Goal: Information Seeking & Learning: Learn about a topic

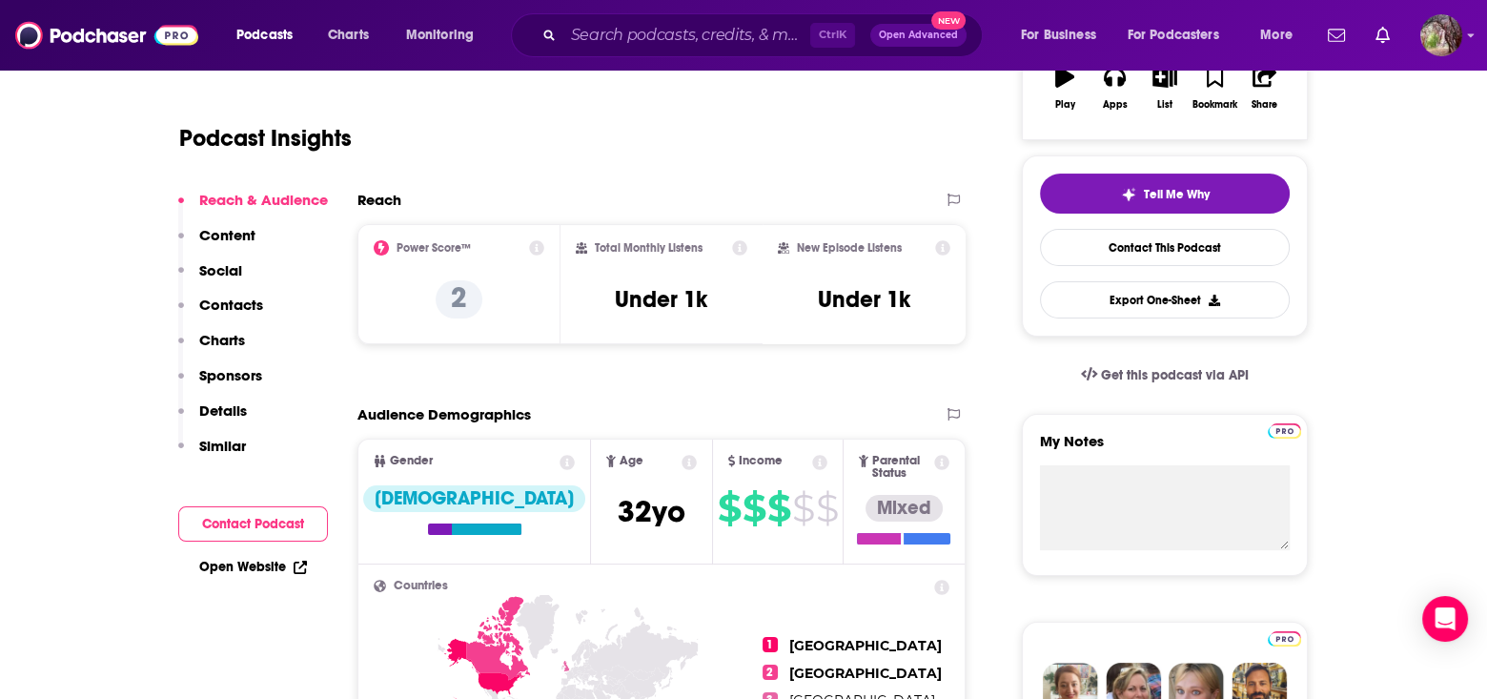
scroll to position [191, 0]
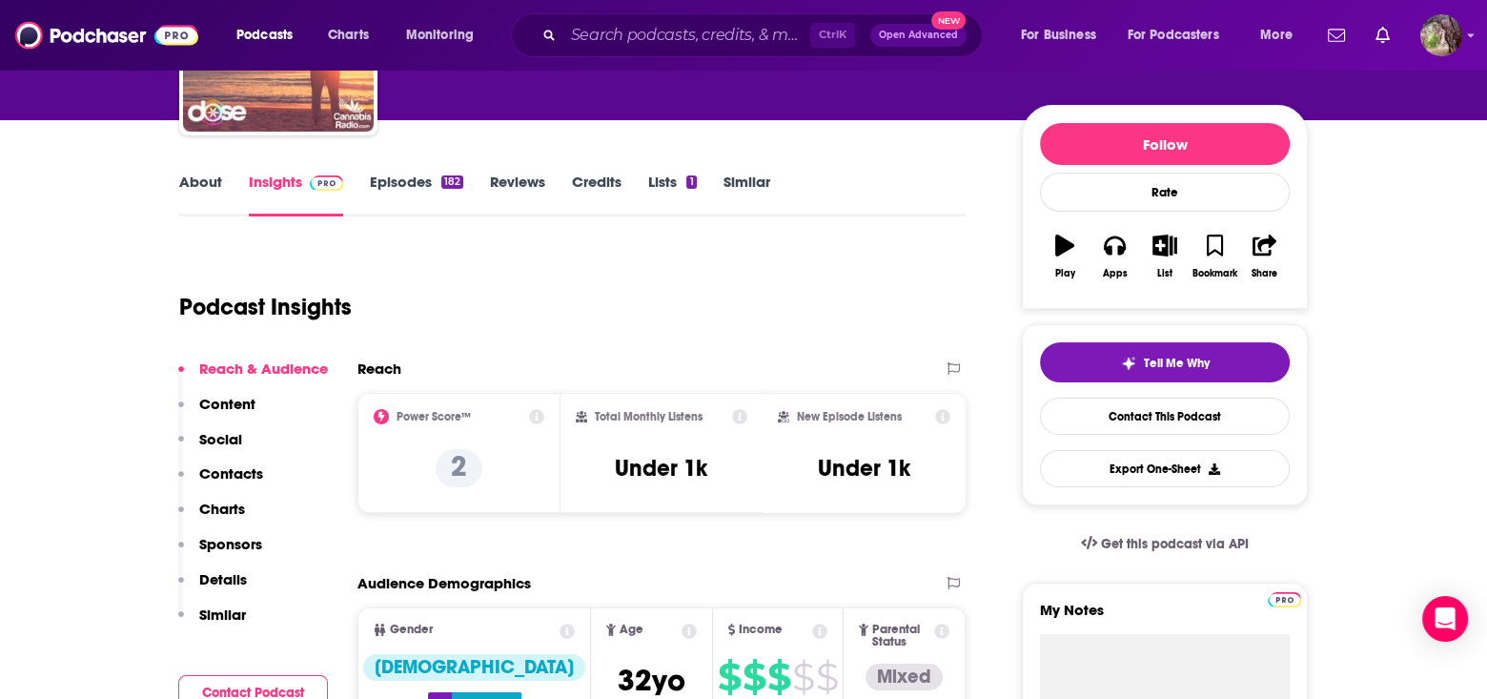
click at [388, 175] on link "Episodes 182" at bounding box center [416, 195] width 93 height 44
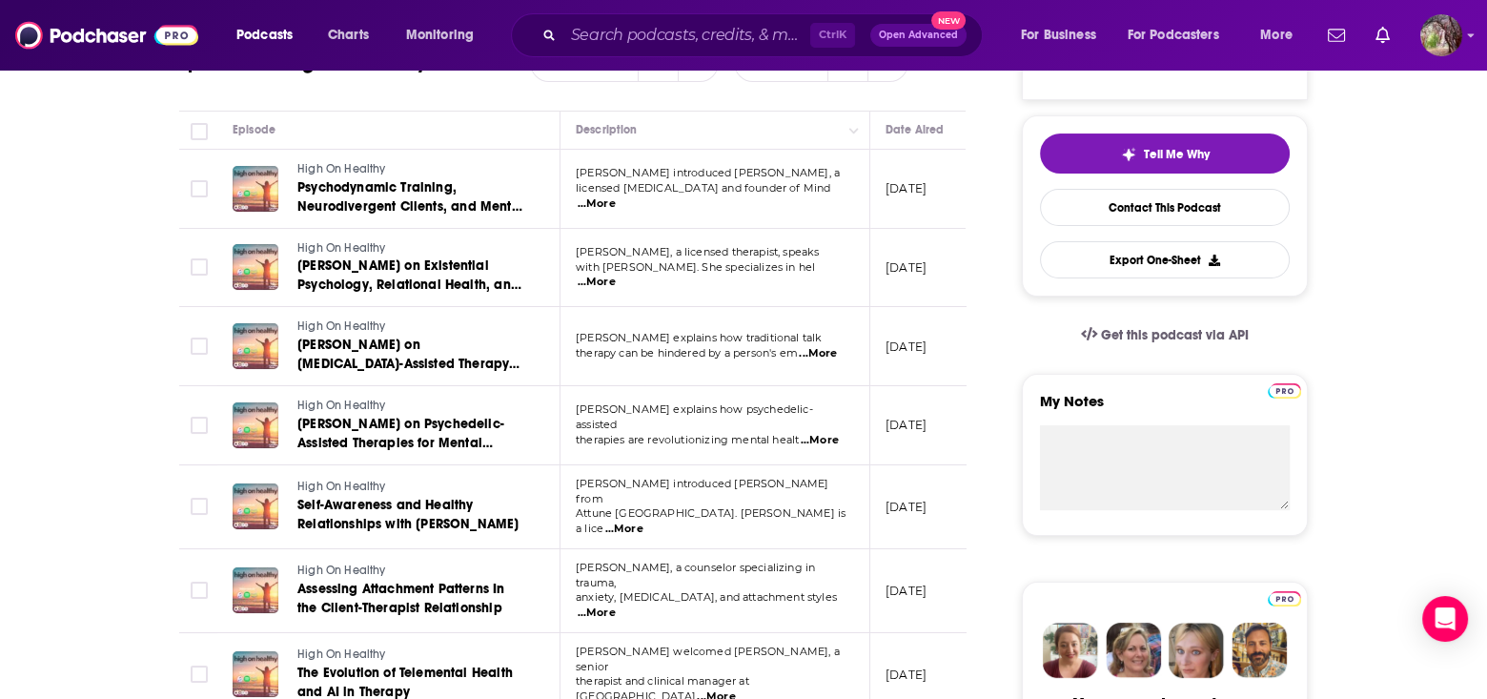
scroll to position [286, 0]
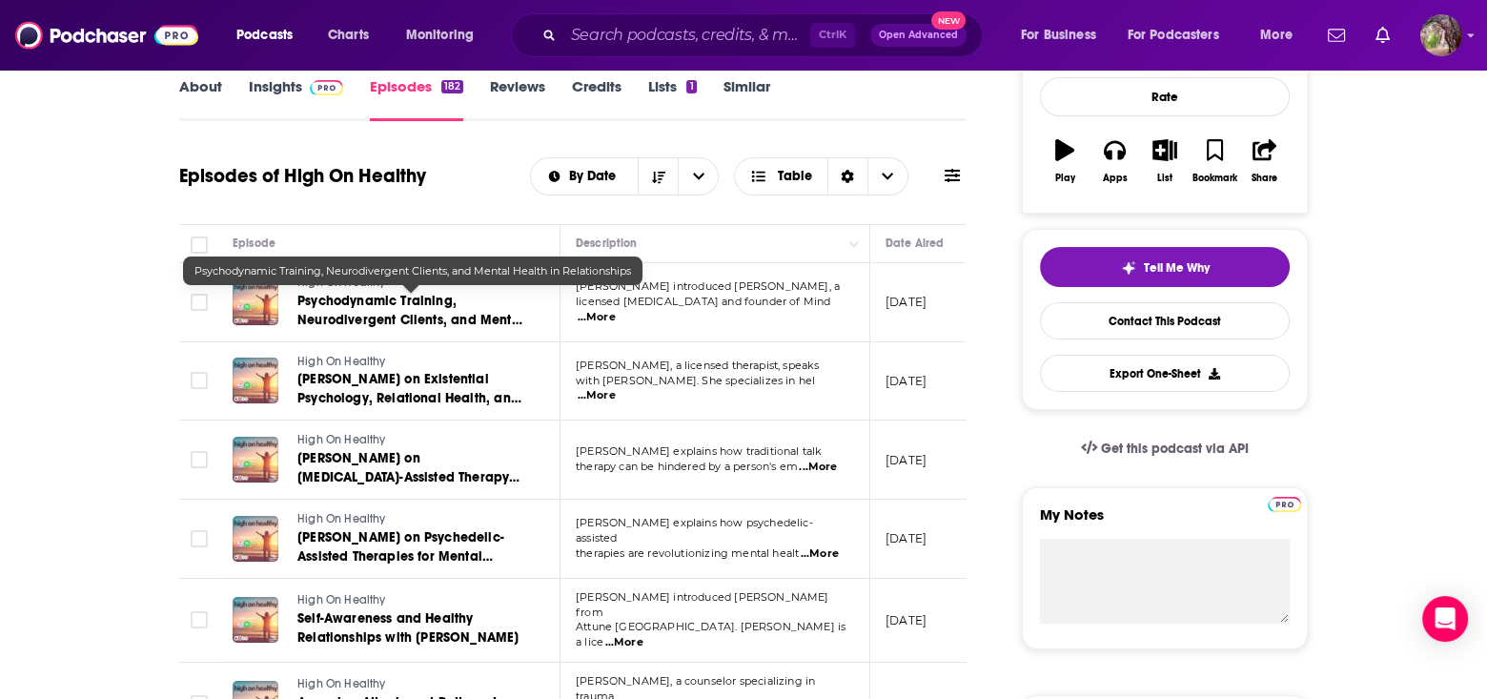
click at [357, 293] on span "Psychodynamic Training, Neurodivergent Clients, and Mental Health in Relationsh…" at bounding box center [410, 320] width 227 height 54
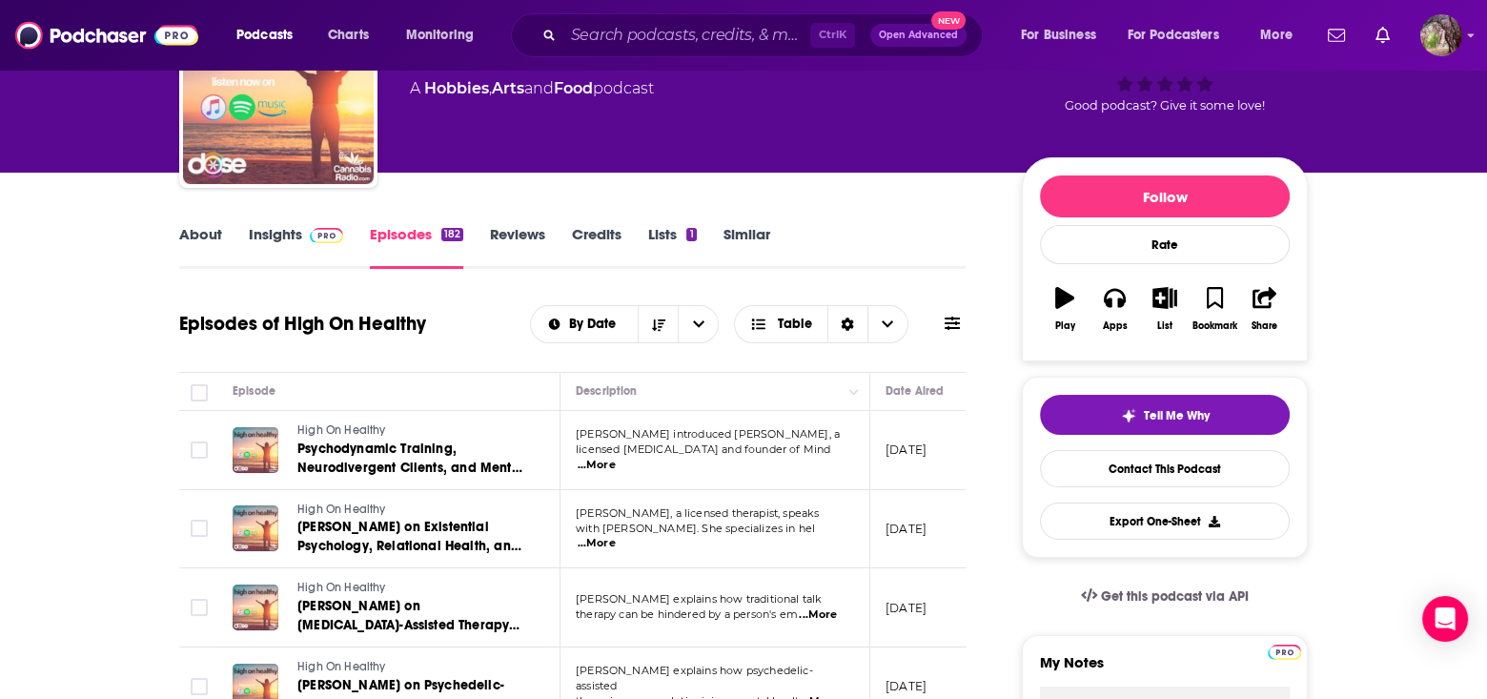
scroll to position [95, 0]
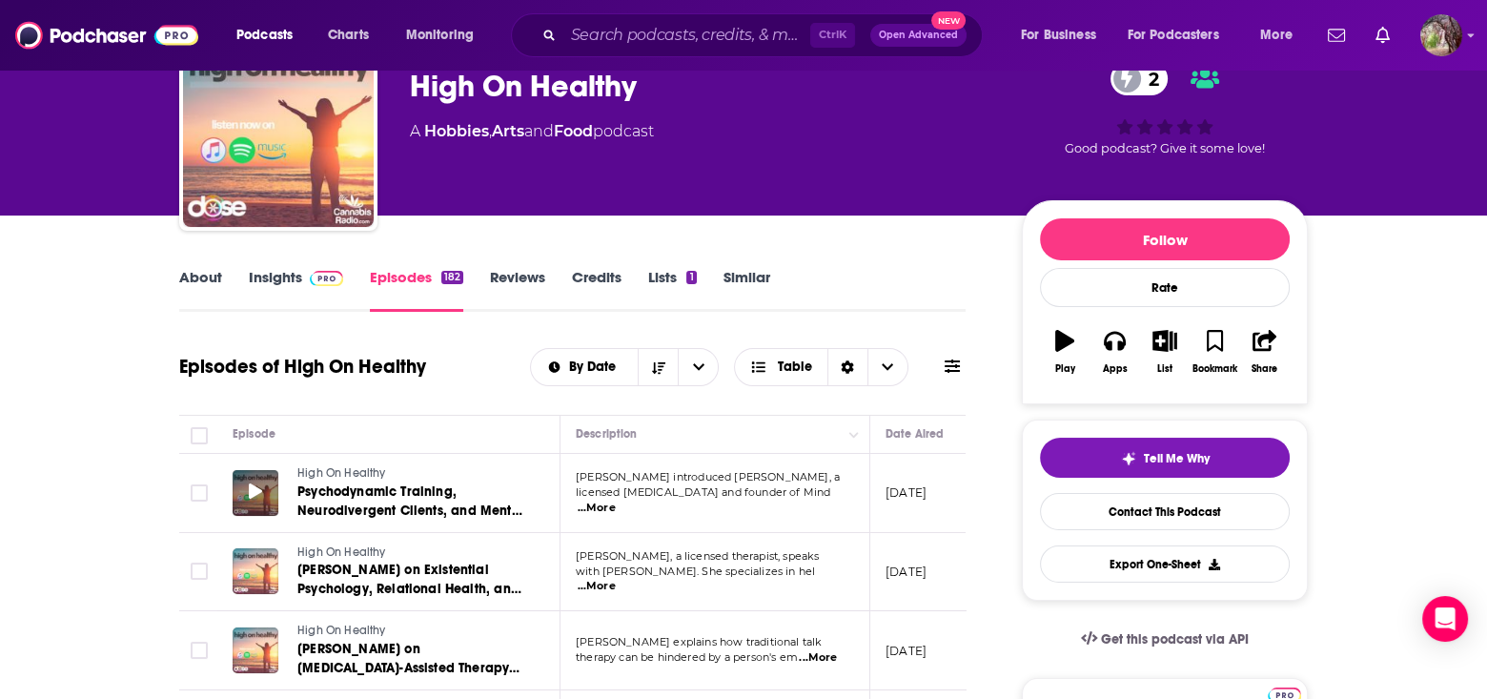
click at [249, 486] on icon at bounding box center [255, 490] width 13 height 15
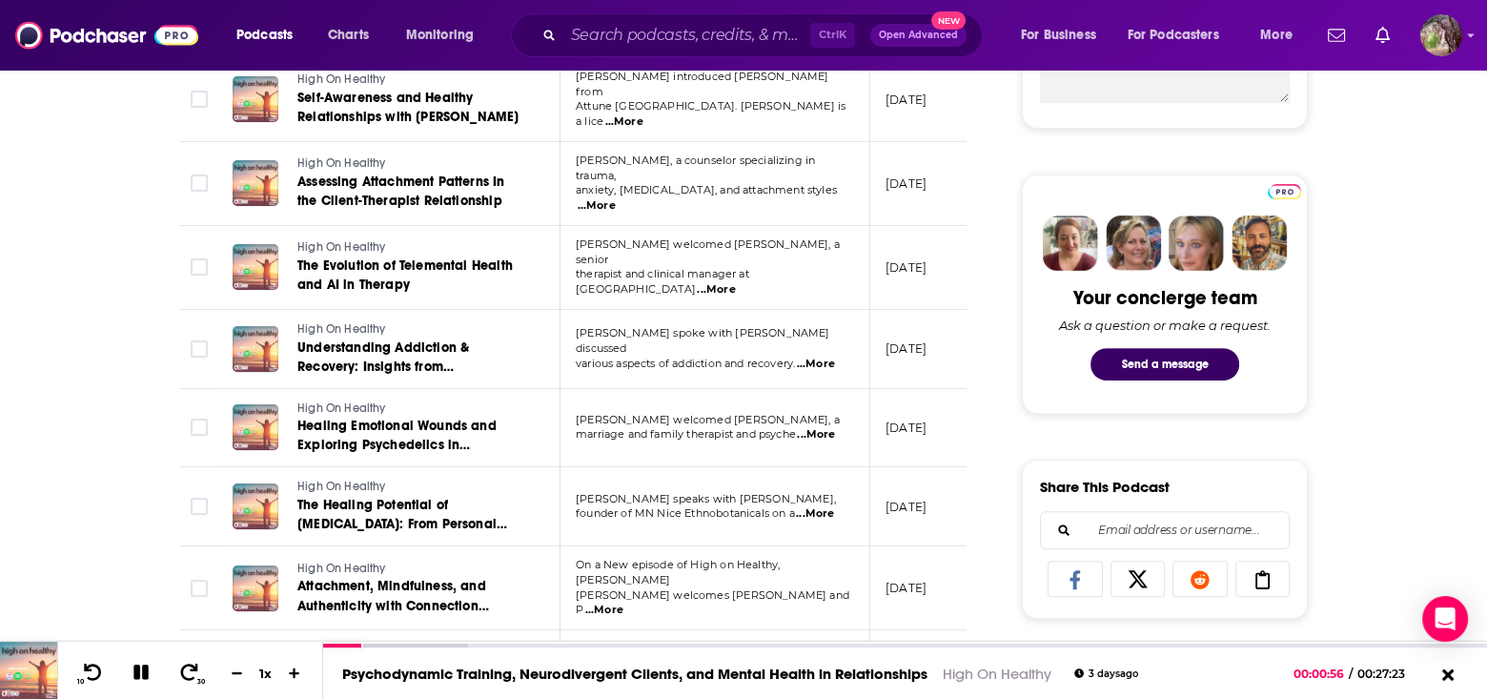
scroll to position [1049, 0]
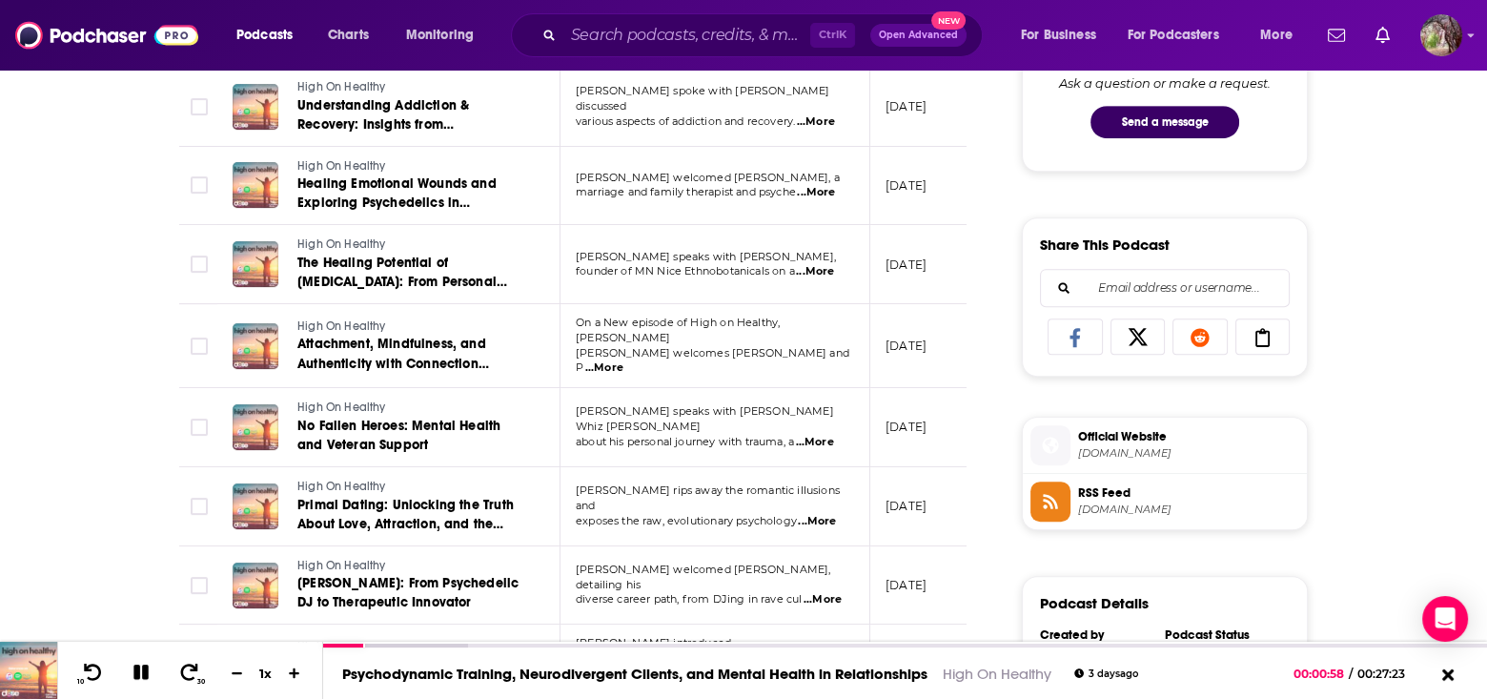
click at [1126, 446] on span "[DOMAIN_NAME]" at bounding box center [1188, 453] width 221 height 14
